Goal: Check status: Check status

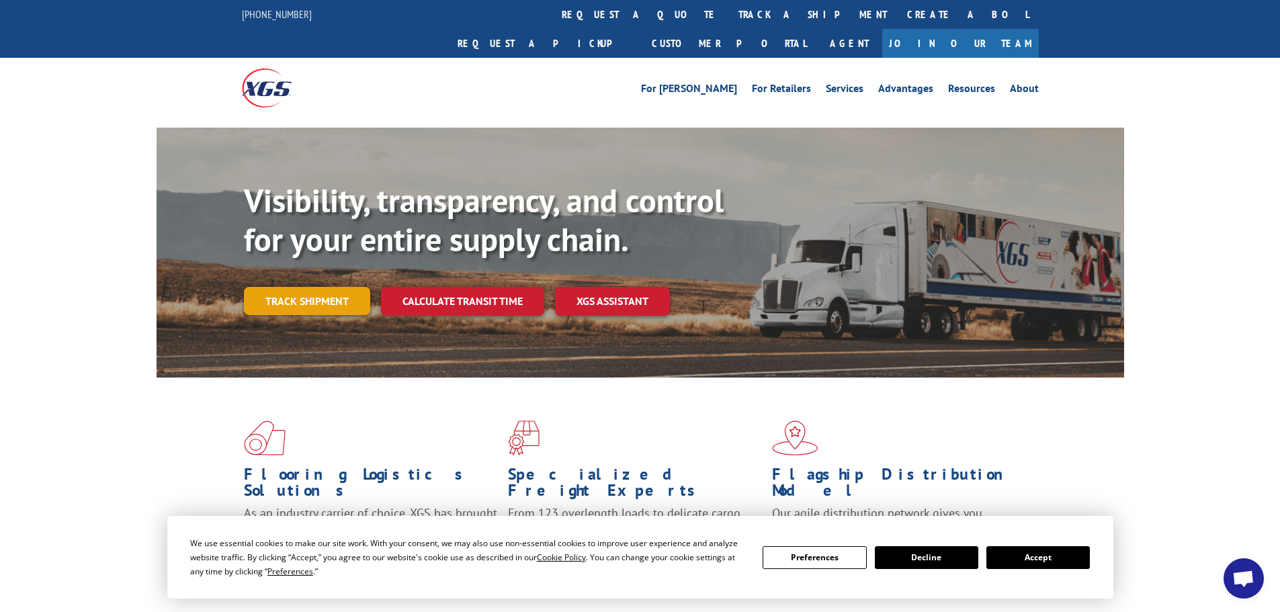
click at [322, 287] on link "Track shipment" at bounding box center [307, 301] width 126 height 28
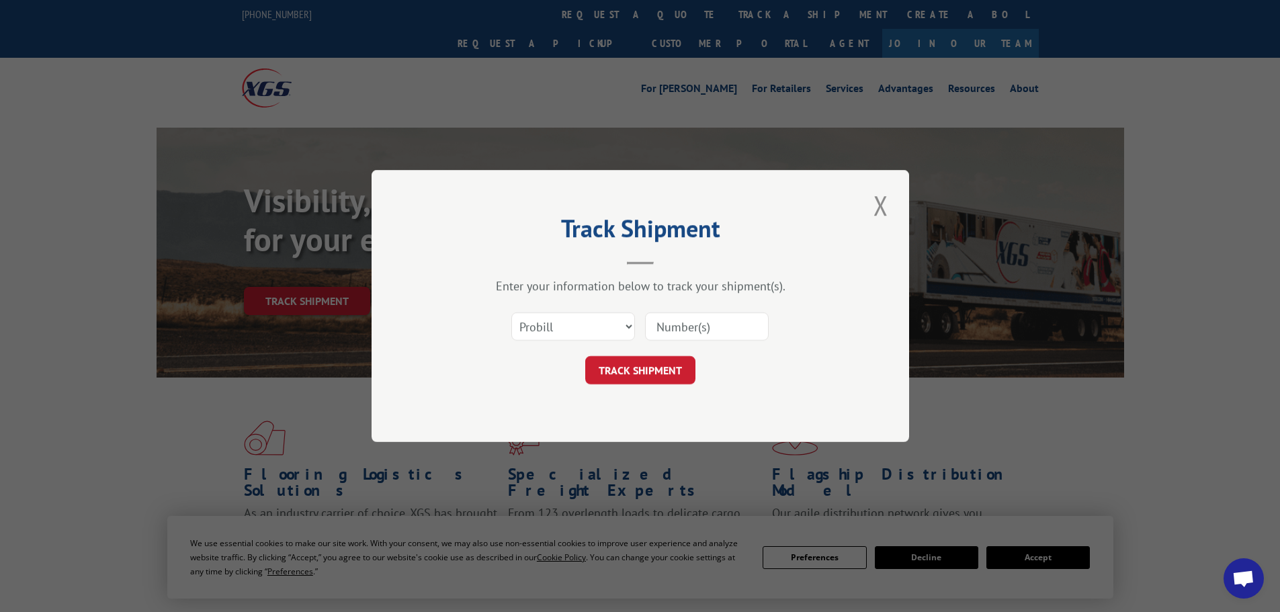
click at [719, 329] on input at bounding box center [707, 327] width 124 height 28
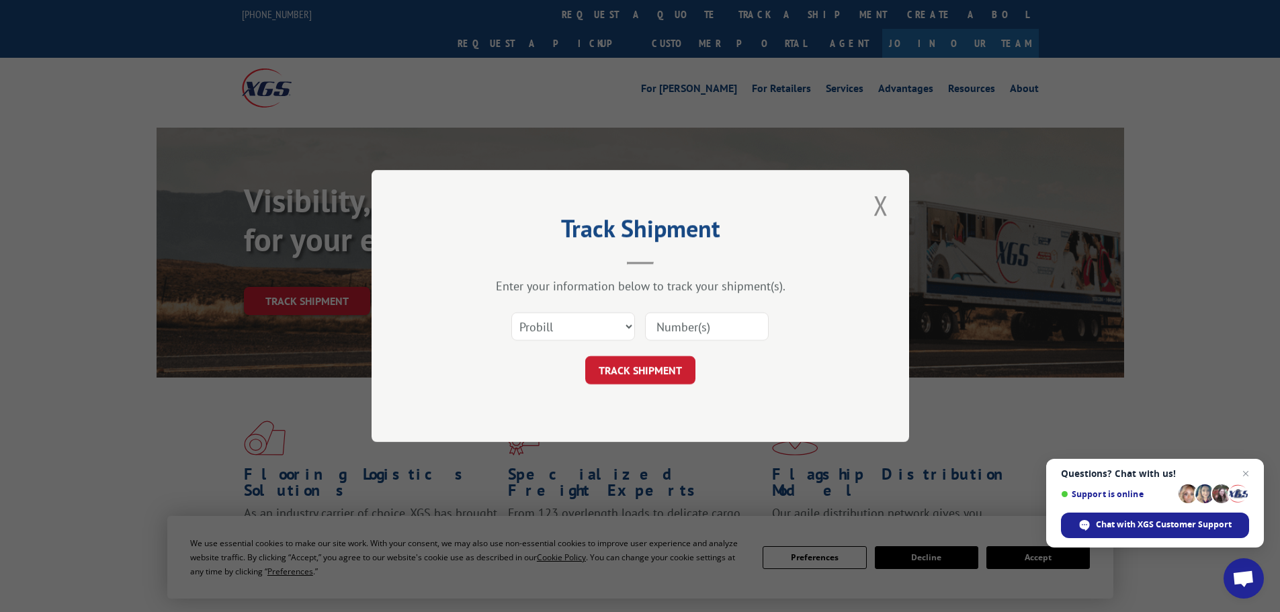
paste input "279994250805"
type input "279994250805"
click at [667, 369] on button "TRACK SHIPMENT" at bounding box center [640, 370] width 110 height 28
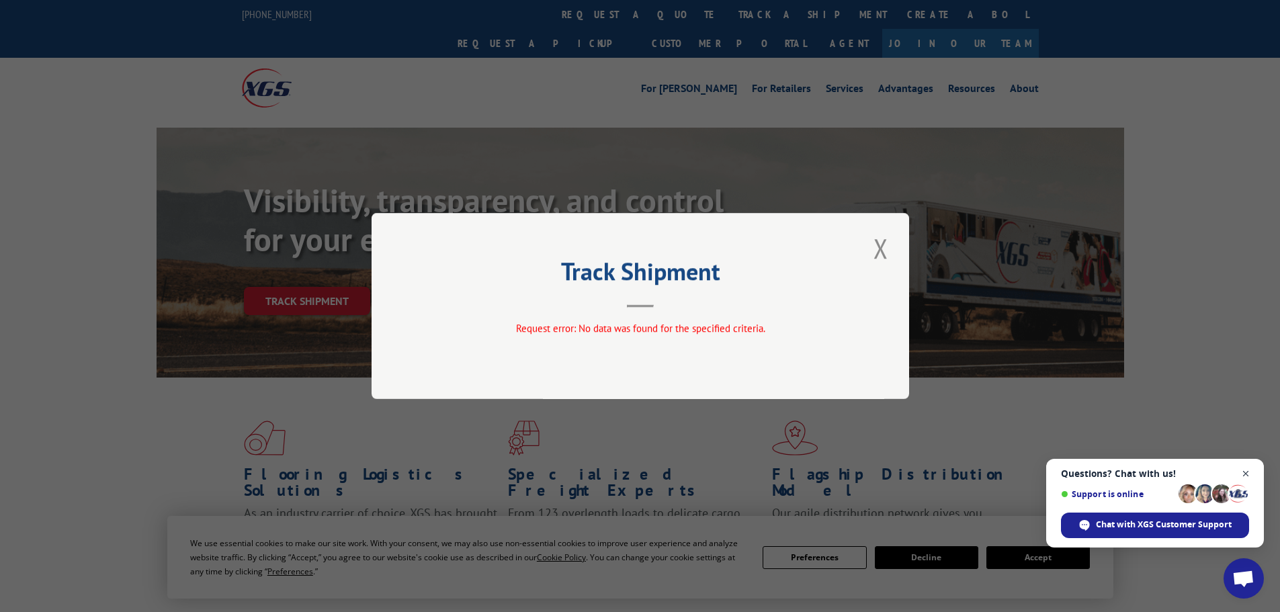
click at [1251, 472] on span "Open chat" at bounding box center [1246, 474] width 17 height 17
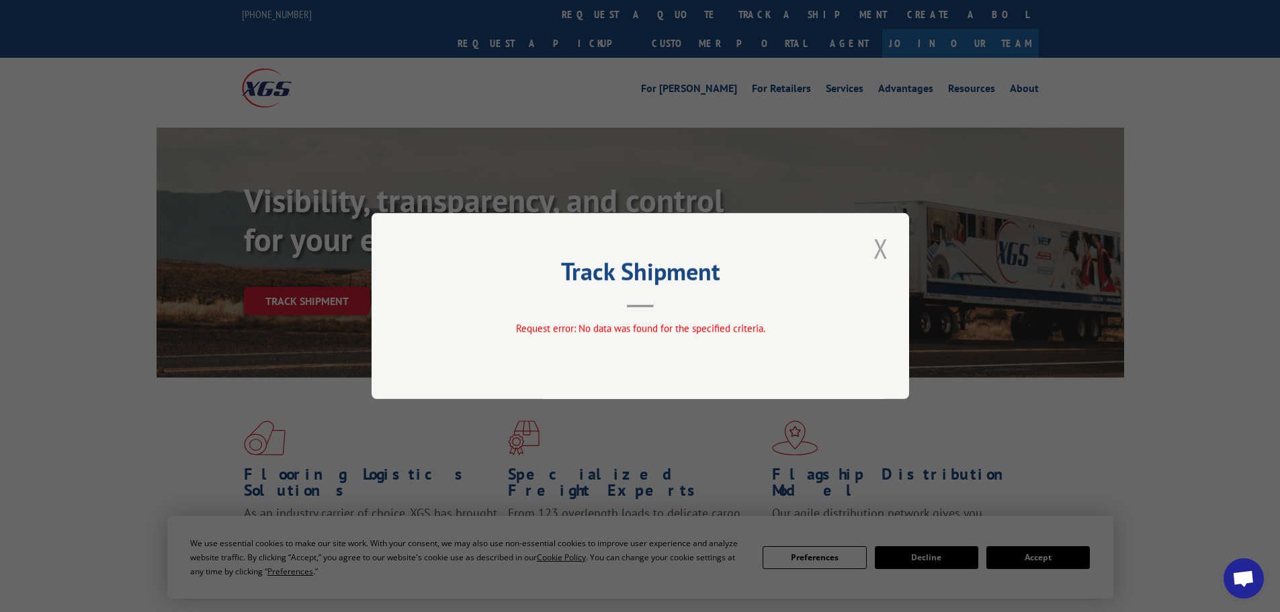
click at [878, 238] on button "Close modal" at bounding box center [881, 248] width 23 height 37
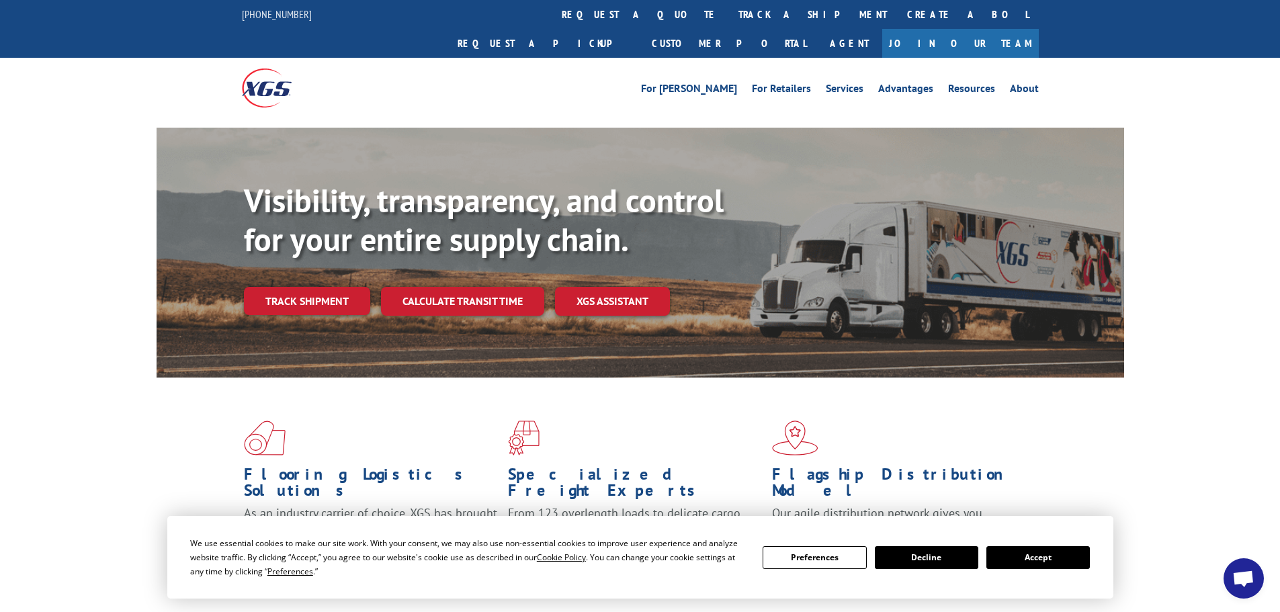
click at [268, 287] on link "Track shipment" at bounding box center [307, 301] width 126 height 28
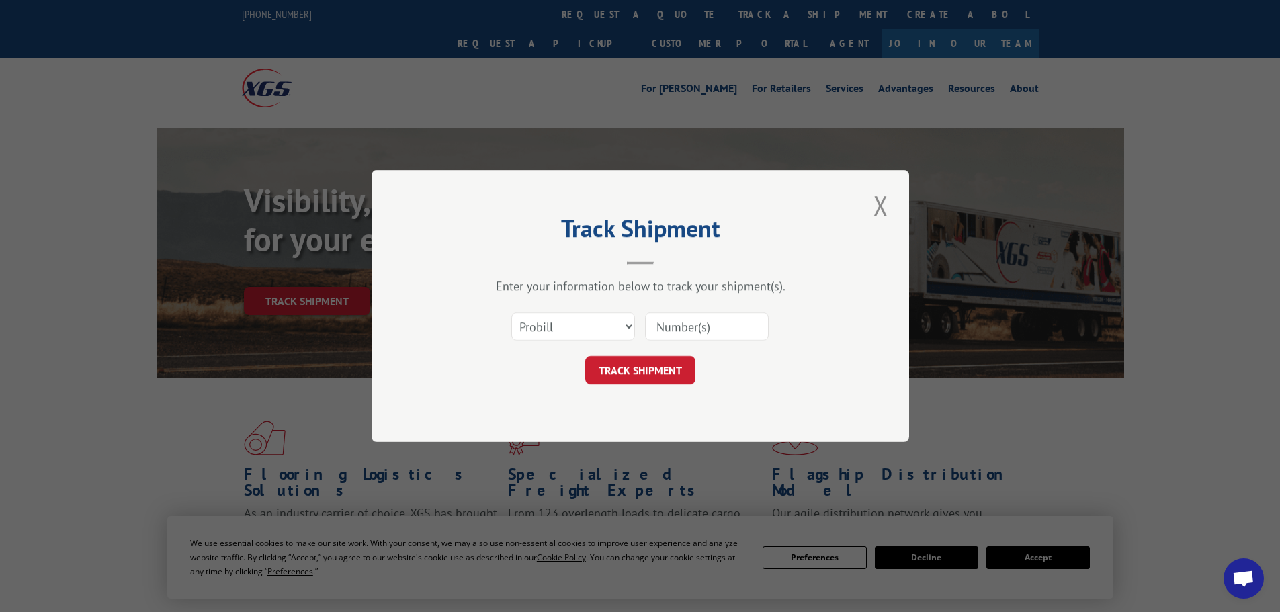
click at [686, 325] on input at bounding box center [707, 327] width 124 height 28
paste input "279994250805"
type input "279994250805"
click at [645, 376] on button "TRACK SHIPMENT" at bounding box center [640, 370] width 110 height 28
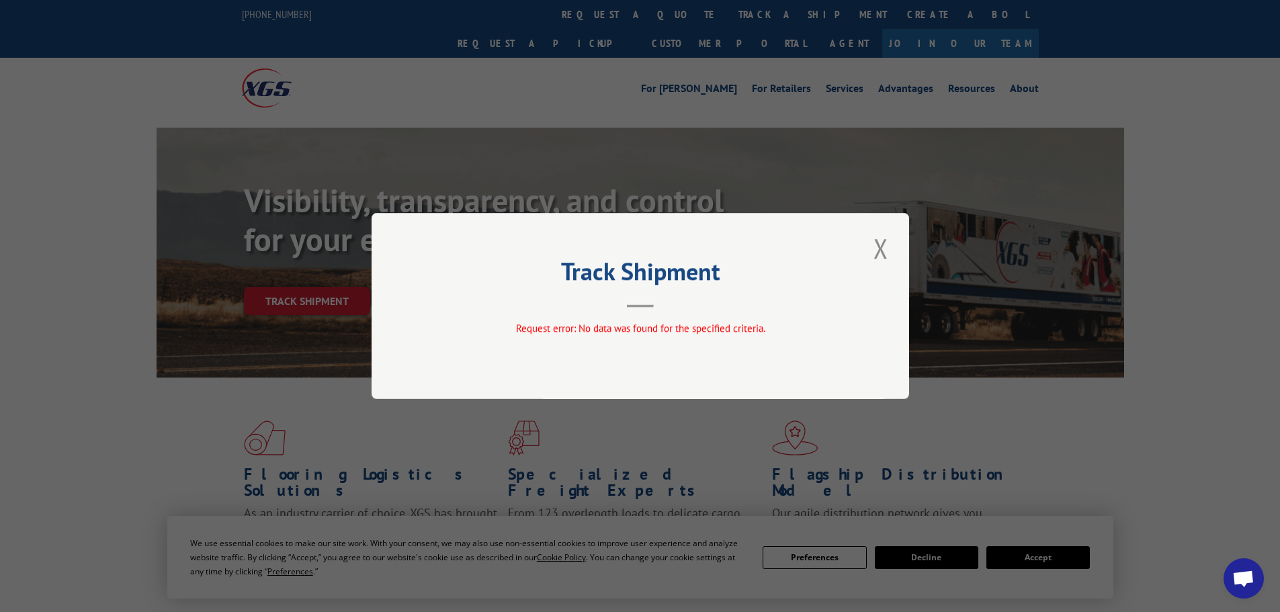
click at [879, 249] on button "Close modal" at bounding box center [881, 248] width 23 height 37
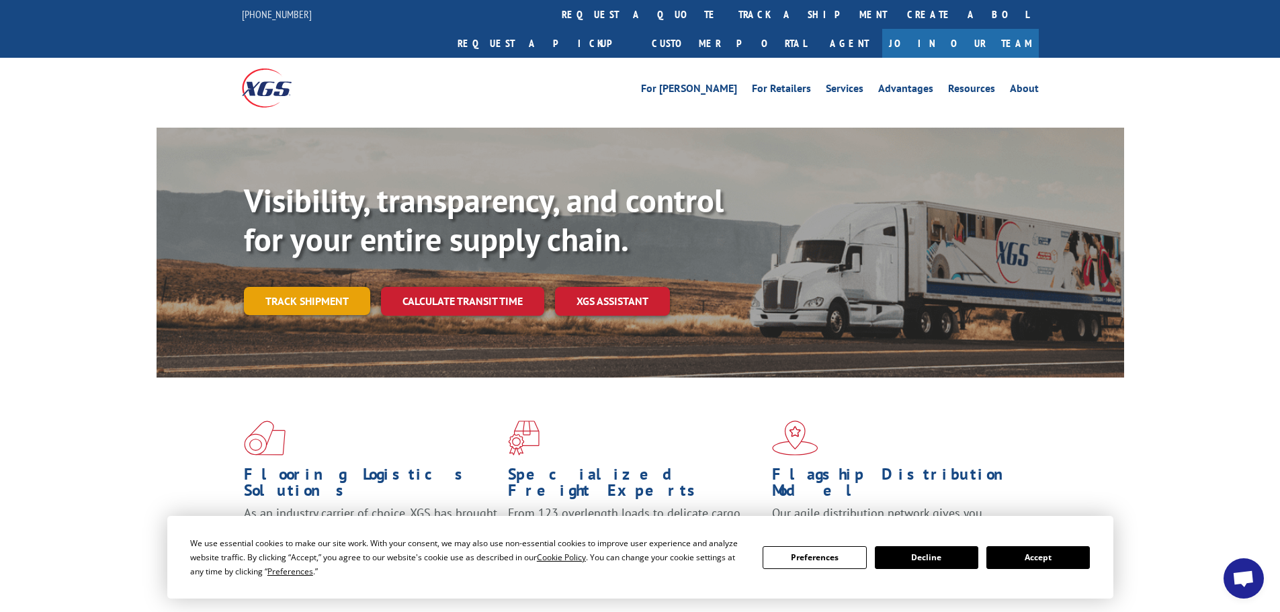
click at [311, 287] on link "Track shipment" at bounding box center [307, 301] width 126 height 28
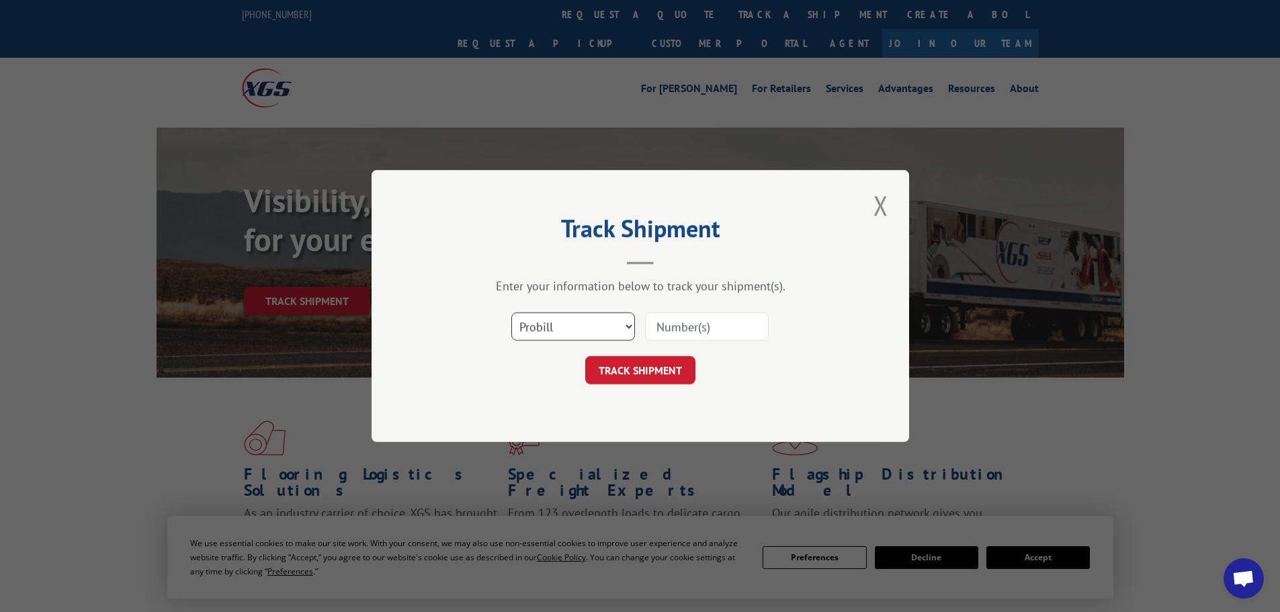
click at [571, 321] on select "Select category... Probill BOL PO" at bounding box center [574, 327] width 124 height 28
select select "po"
click at [512, 313] on select "Select category... Probill BOL PO" at bounding box center [574, 327] width 124 height 28
click at [677, 321] on input at bounding box center [707, 327] width 124 height 28
paste input "97508164"
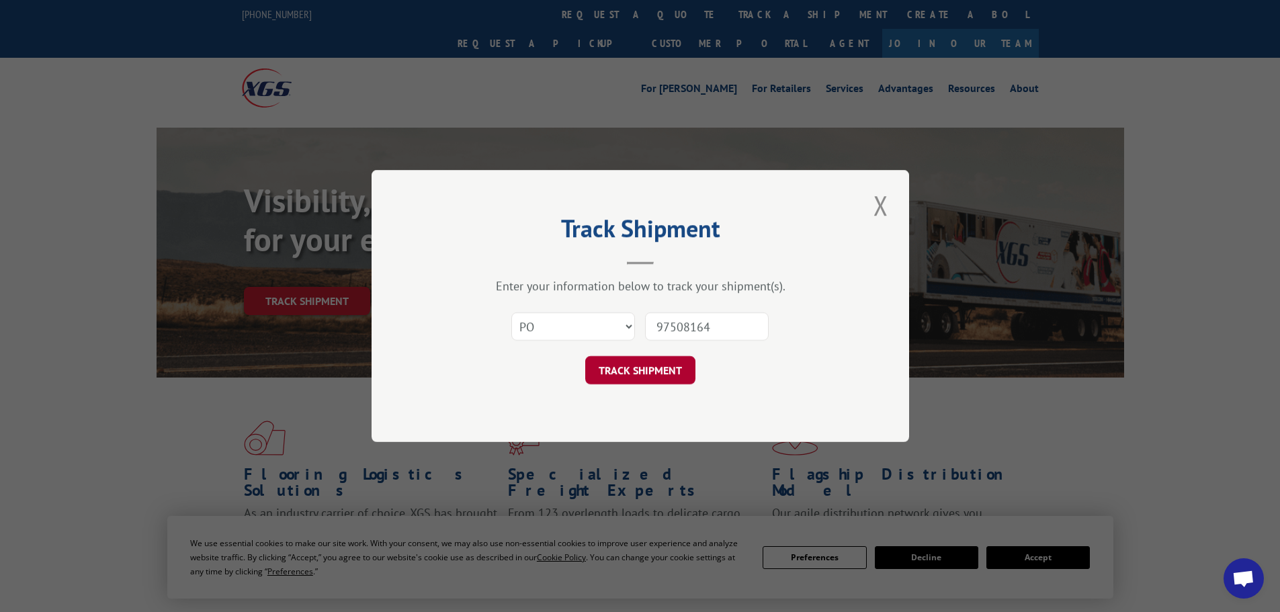
type input "97508164"
click at [657, 376] on button "TRACK SHIPMENT" at bounding box center [640, 370] width 110 height 28
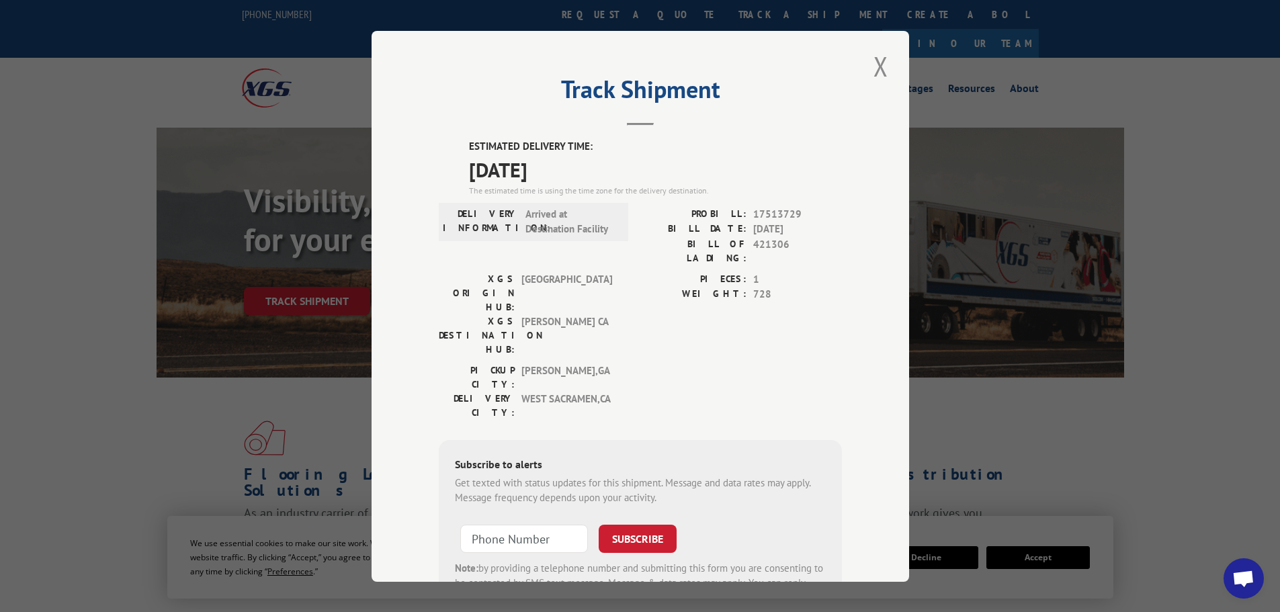
drag, startPoint x: 462, startPoint y: 141, endPoint x: 574, endPoint y: 161, distance: 113.3
click at [574, 161] on div "ESTIMATED DELIVERY TIME: [DATE] The estimated time is using the time zone for t…" at bounding box center [640, 380] width 403 height 483
copy div "ESTIMATED DELIVERY TIME: [DATE]"
drag, startPoint x: 705, startPoint y: 211, endPoint x: 788, endPoint y: 242, distance: 88.3
click at [788, 242] on div "PROBILL: 17513729 BILL DATE: [DATE] BILL OF LADING: 421306" at bounding box center [742, 235] width 202 height 58
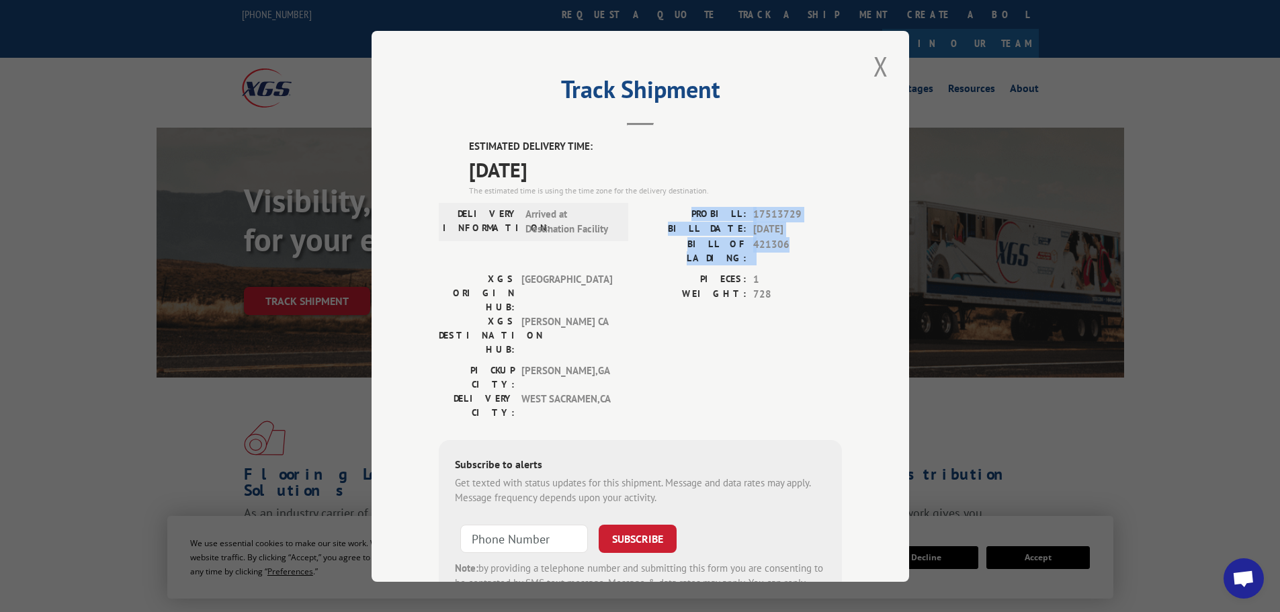
copy div "PROBILL: 17513729 BILL DATE: [DATE] BILL OF LADING: 421306"
